Goal: Information Seeking & Learning: Learn about a topic

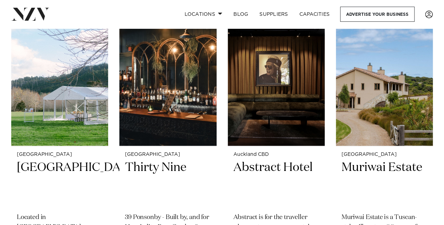
scroll to position [8519, 0]
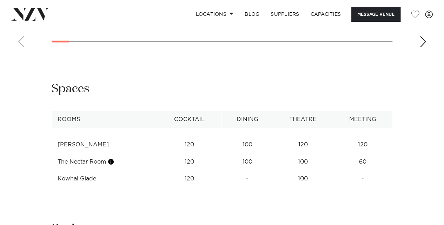
scroll to position [1002, 0]
click at [422, 48] on div "Next slide" at bounding box center [423, 42] width 7 height 11
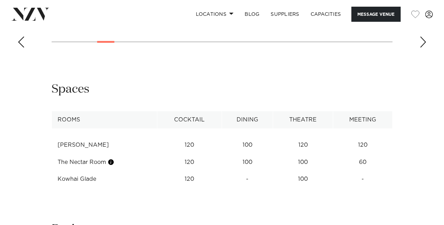
click at [422, 48] on div "Next slide" at bounding box center [423, 42] width 7 height 11
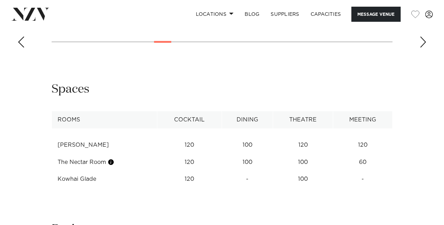
click at [422, 48] on div "Next slide" at bounding box center [423, 42] width 7 height 11
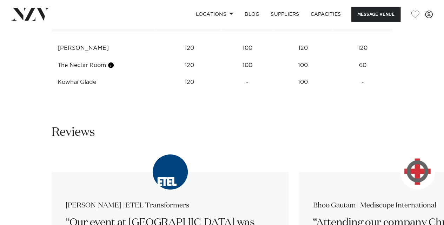
scroll to position [1119, 0]
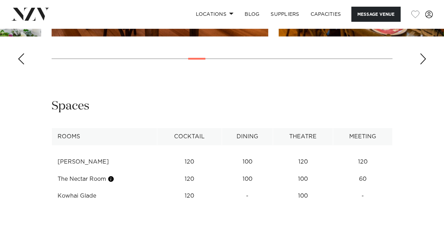
scroll to position [985, 0]
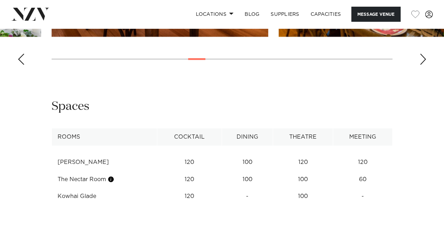
click at [422, 65] on div "Next slide" at bounding box center [423, 59] width 7 height 11
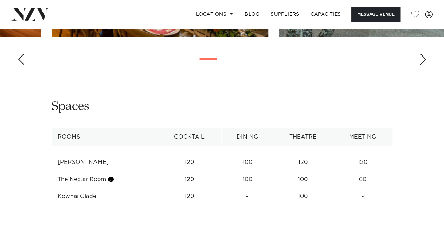
click at [422, 65] on div "Next slide" at bounding box center [423, 59] width 7 height 11
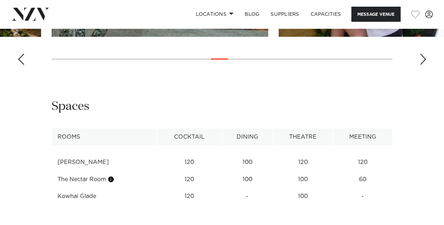
click at [422, 65] on div "Next slide" at bounding box center [423, 59] width 7 height 11
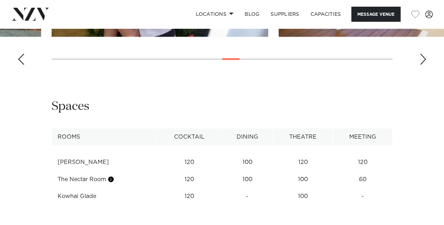
click at [422, 65] on div "Next slide" at bounding box center [423, 59] width 7 height 11
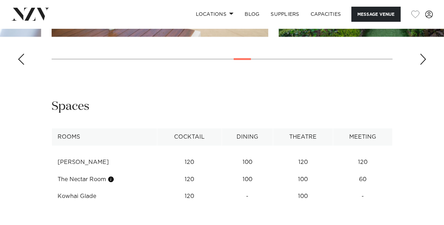
click at [422, 65] on div "Next slide" at bounding box center [423, 59] width 7 height 11
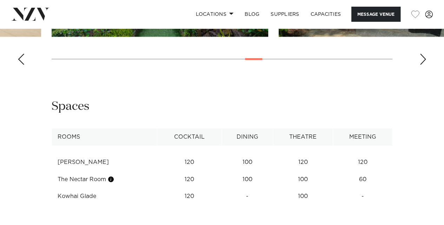
click at [422, 65] on div "Next slide" at bounding box center [423, 59] width 7 height 11
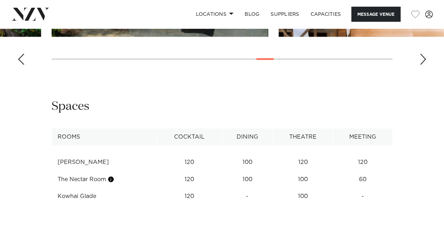
click at [422, 65] on div "Next slide" at bounding box center [423, 59] width 7 height 11
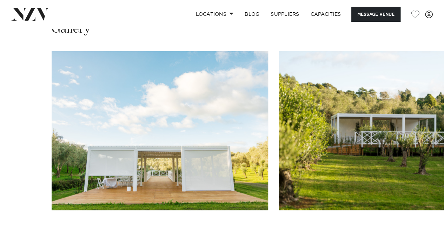
scroll to position [831, 0]
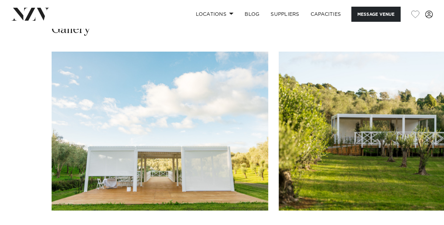
click at [439, 113] on img "2 / 30" at bounding box center [387, 131] width 217 height 159
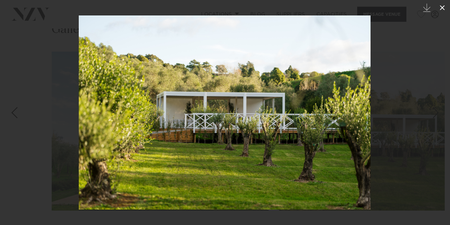
click at [442, 4] on icon at bounding box center [442, 8] width 8 height 8
